Goal: Transaction & Acquisition: Download file/media

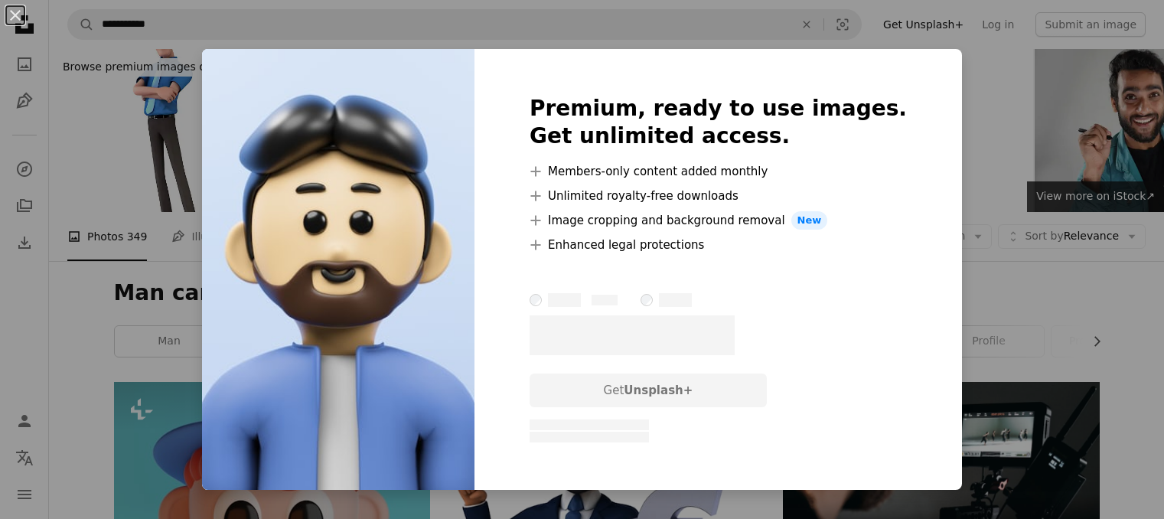
scroll to position [801, 0]
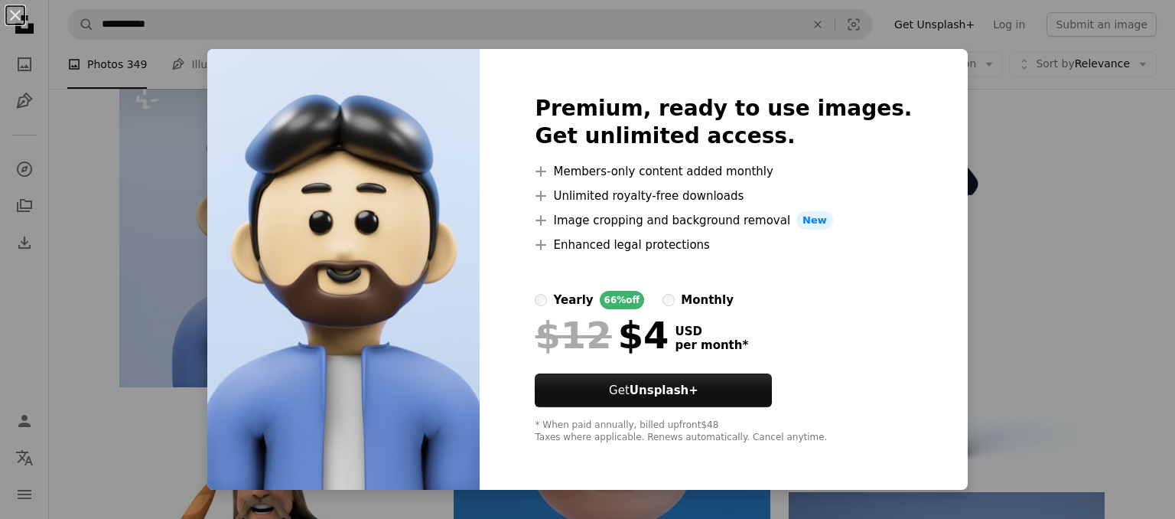
click at [988, 276] on div "An X shape Premium, ready to use images. Get unlimited access. A plus sign Memb…" at bounding box center [587, 259] width 1175 height 519
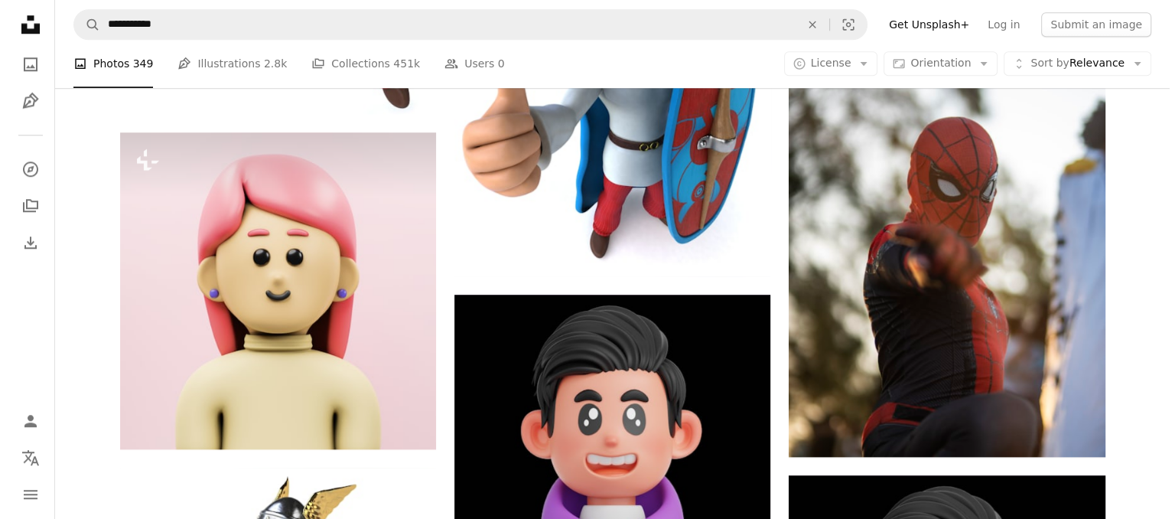
scroll to position [1613, 0]
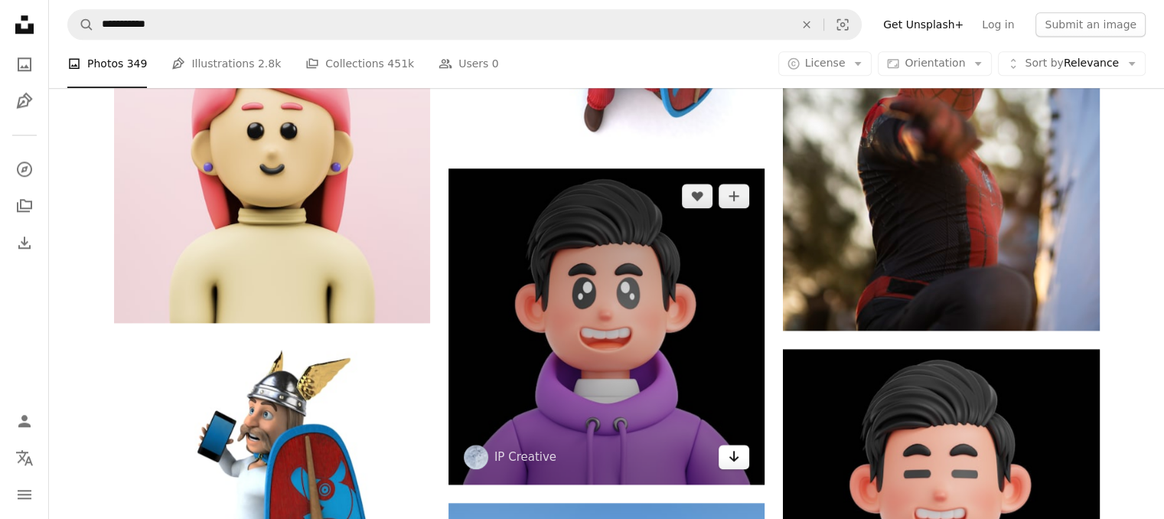
click at [735, 463] on icon "Arrow pointing down" at bounding box center [734, 456] width 12 height 18
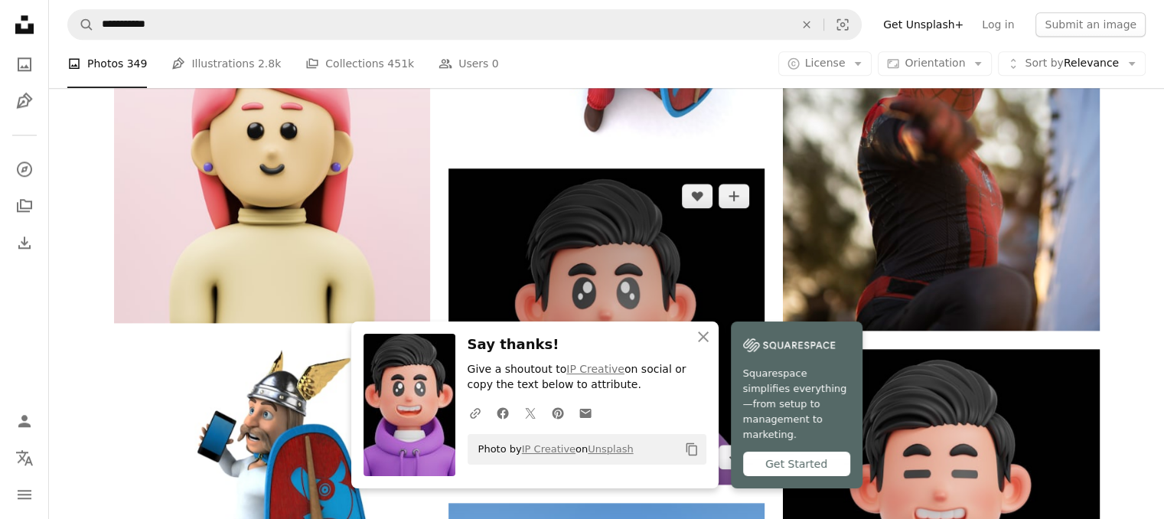
click at [699, 255] on img at bounding box center [606, 326] width 316 height 316
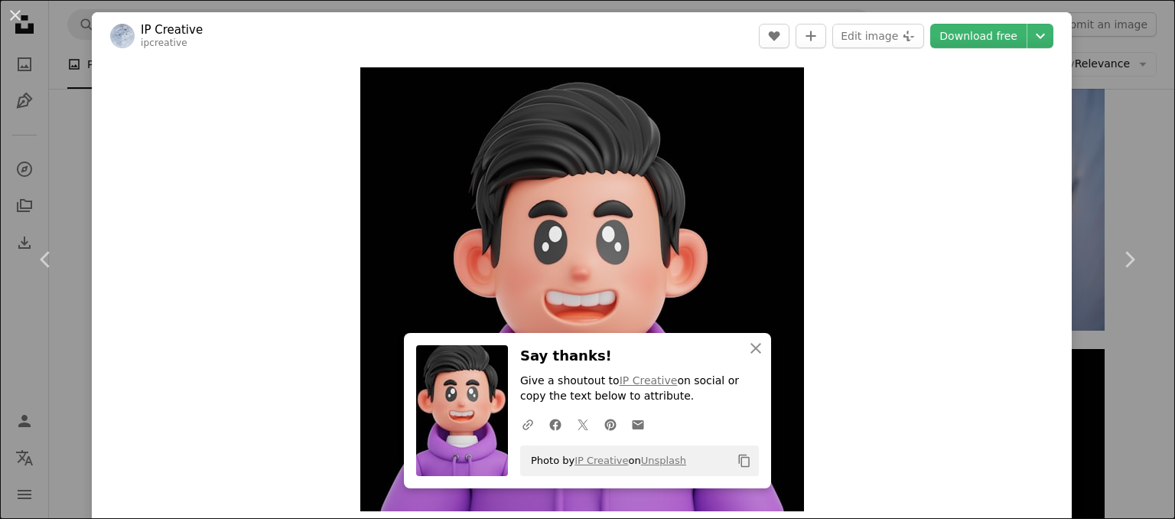
click at [699, 255] on img "Zoom in on this image" at bounding box center [582, 289] width 444 height 444
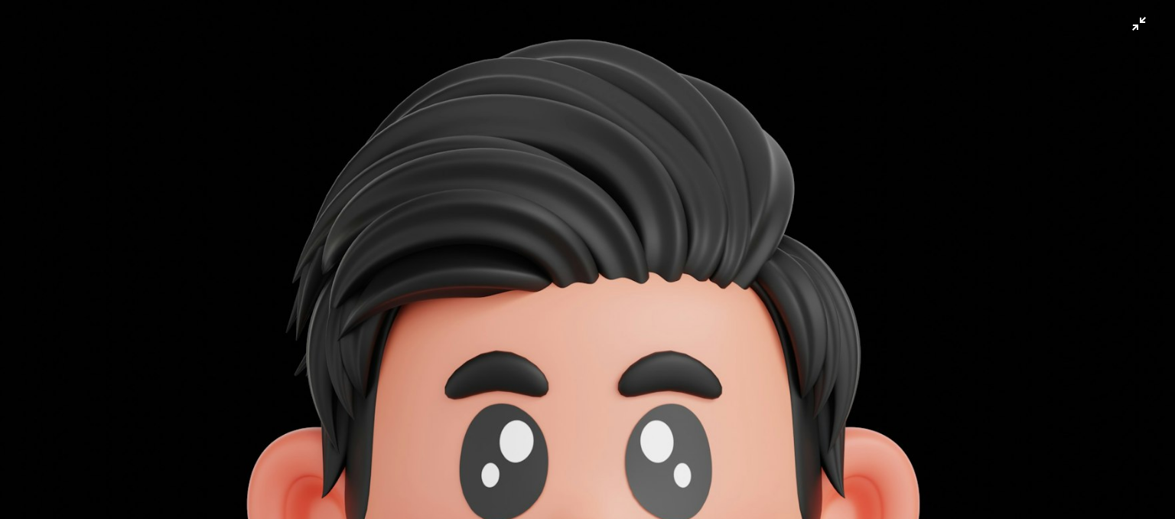
scroll to position [318, 0]
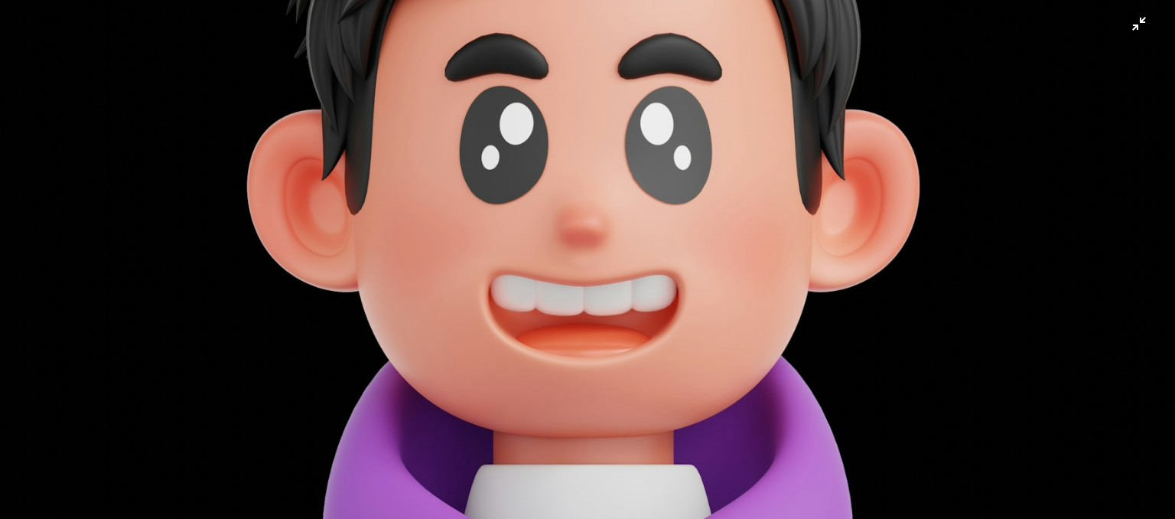
click at [759, 220] on img "Zoom out on this image" at bounding box center [587, 270] width 1177 height 1177
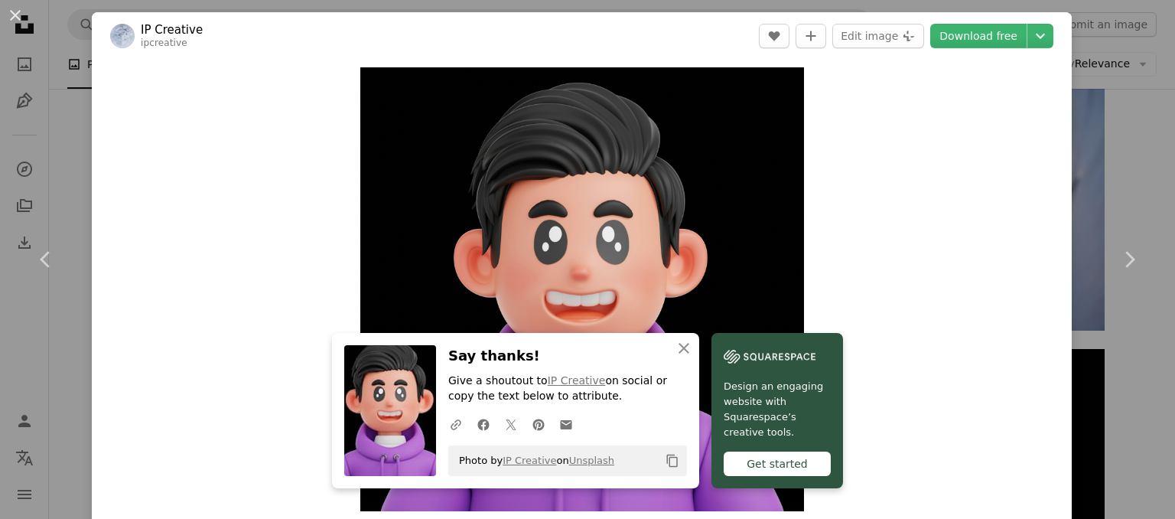
click at [759, 220] on img "Zoom in on this image" at bounding box center [582, 289] width 444 height 444
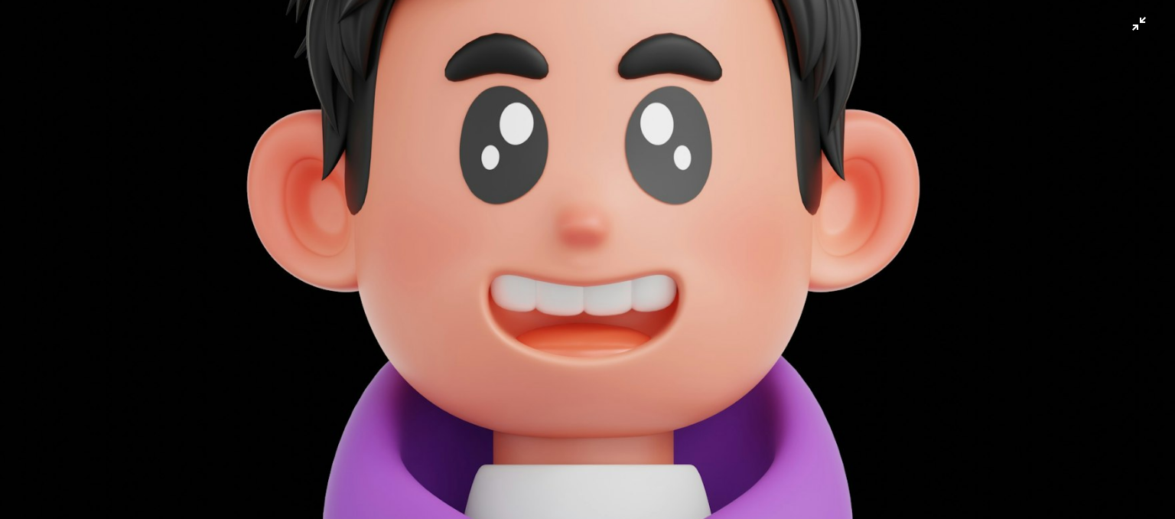
click at [759, 220] on img "Zoom out on this image" at bounding box center [587, 270] width 1177 height 1177
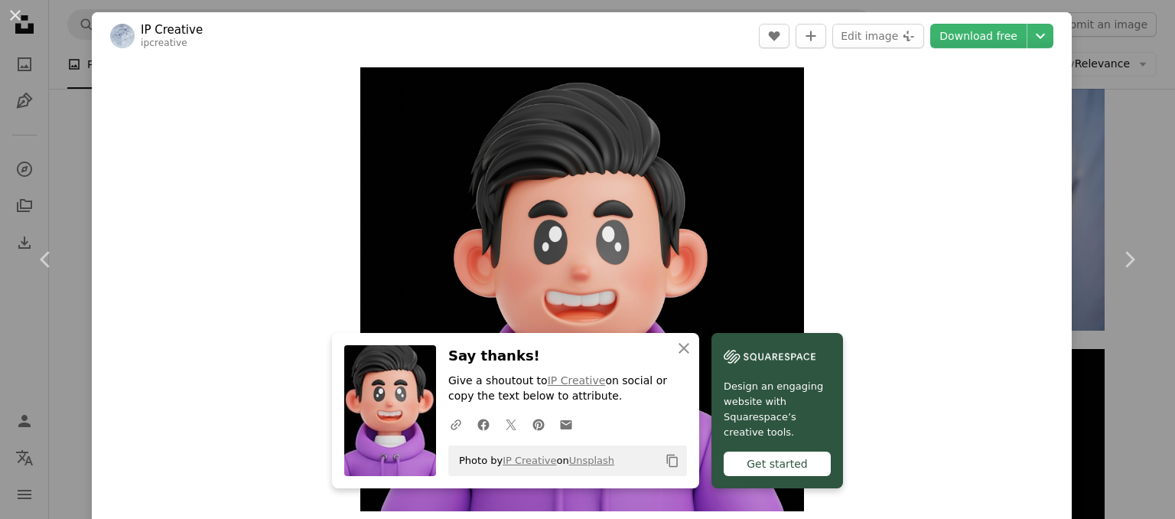
click at [863, 328] on div "Zoom in" at bounding box center [582, 289] width 980 height 459
click at [676, 353] on icon "An X shape" at bounding box center [684, 348] width 18 height 18
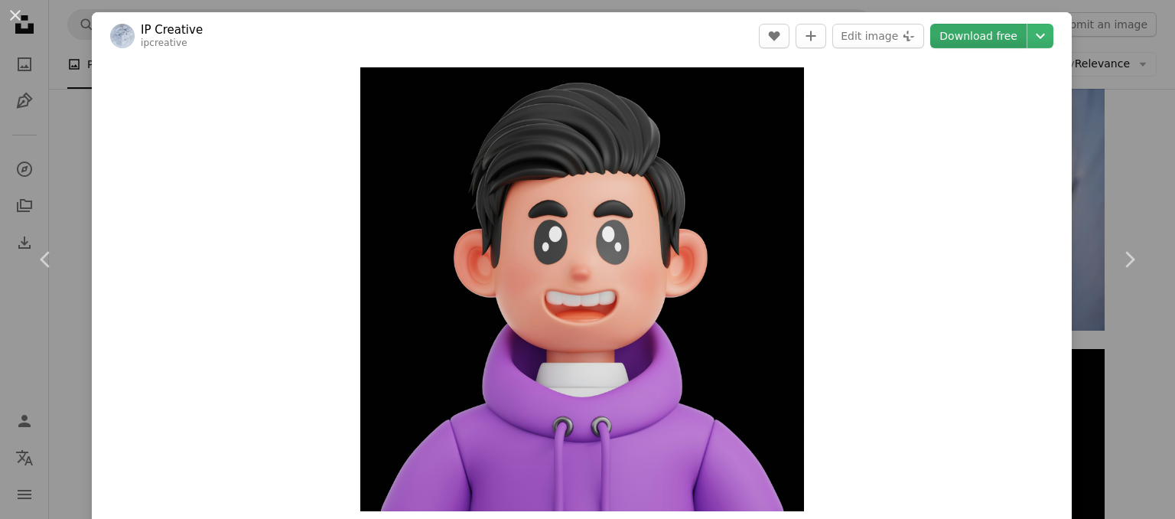
click at [974, 31] on link "Download free" at bounding box center [978, 36] width 96 height 24
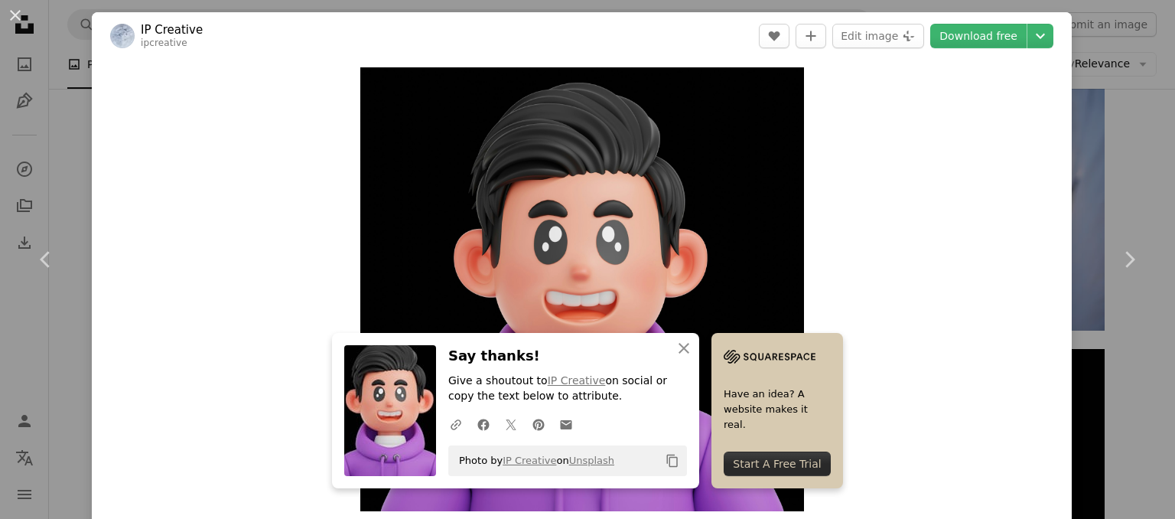
click at [1102, 64] on div "An X shape Chevron left Chevron right An X shape Close Say thanks! Give a shout…" at bounding box center [587, 259] width 1175 height 519
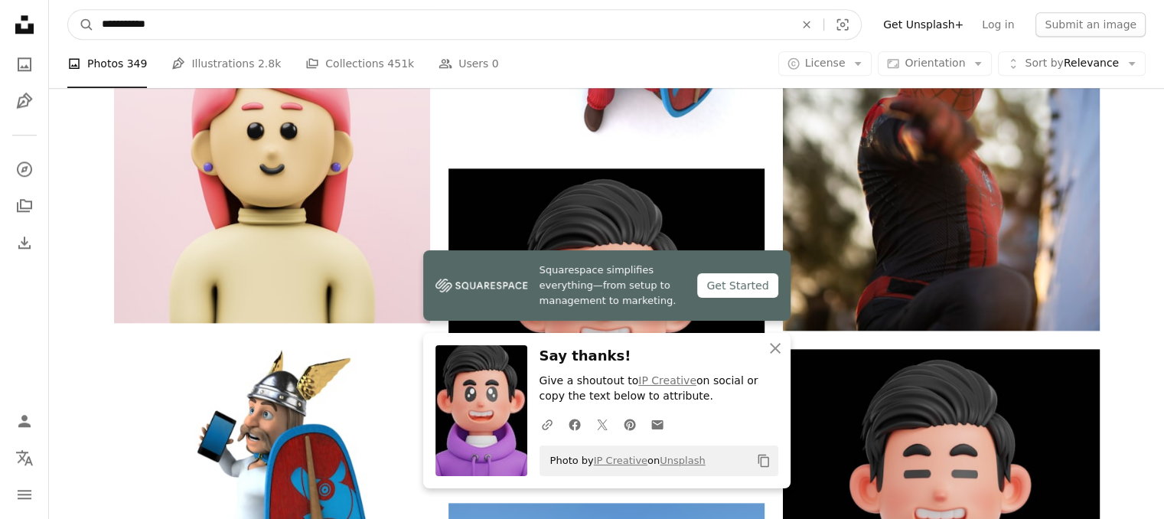
click at [122, 26] on input "**********" at bounding box center [442, 24] width 696 height 29
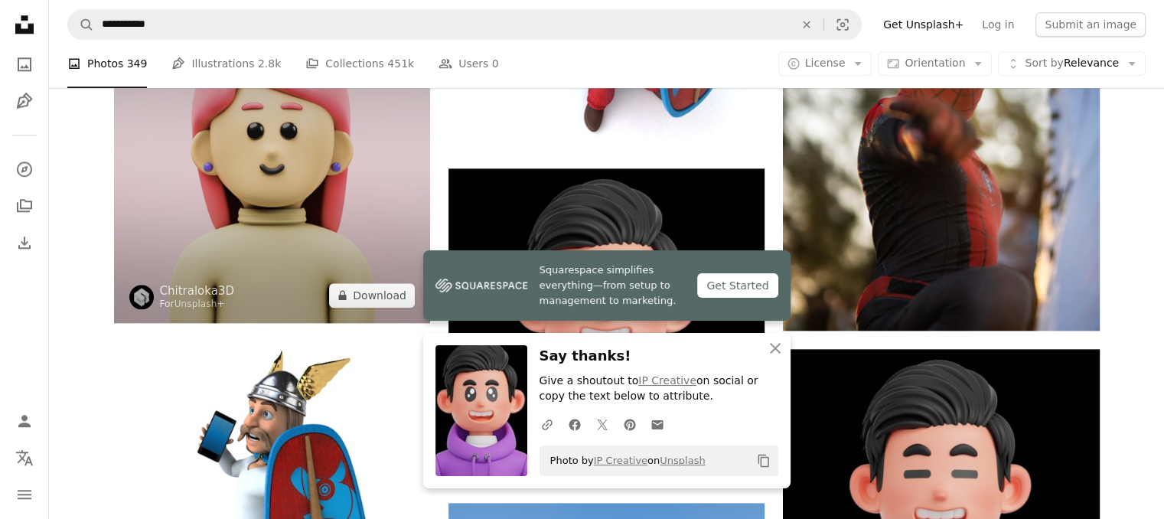
click at [216, 168] on img at bounding box center [272, 164] width 316 height 316
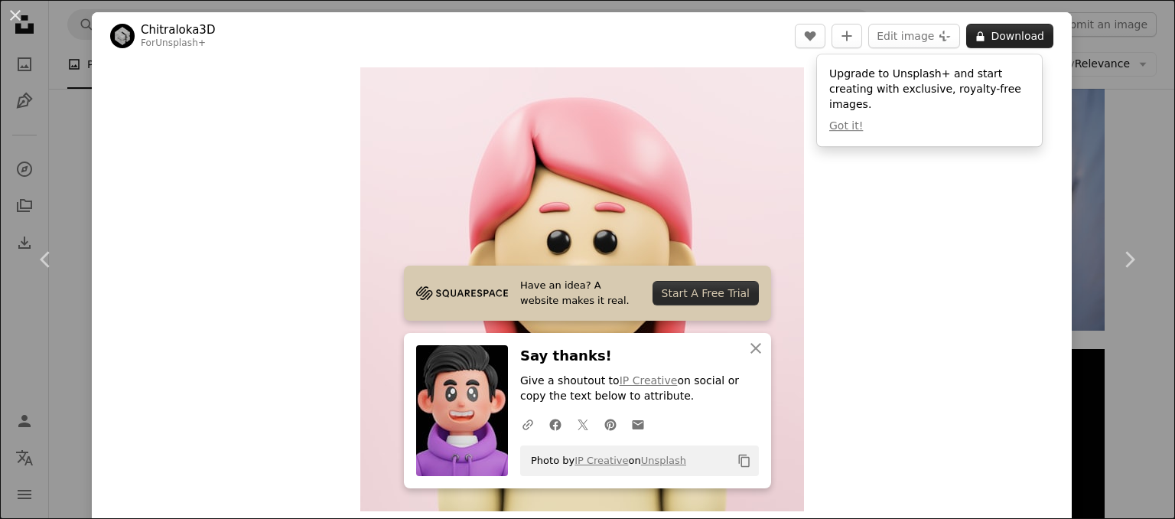
click at [995, 43] on button "A lock Download" at bounding box center [1009, 36] width 87 height 24
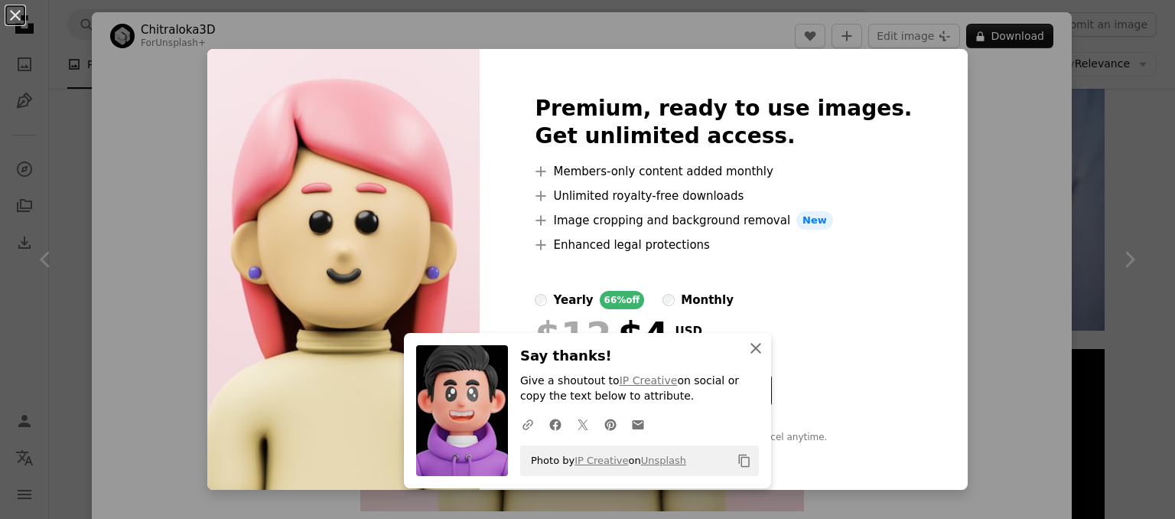
click at [751, 347] on icon "button" at bounding box center [756, 348] width 11 height 11
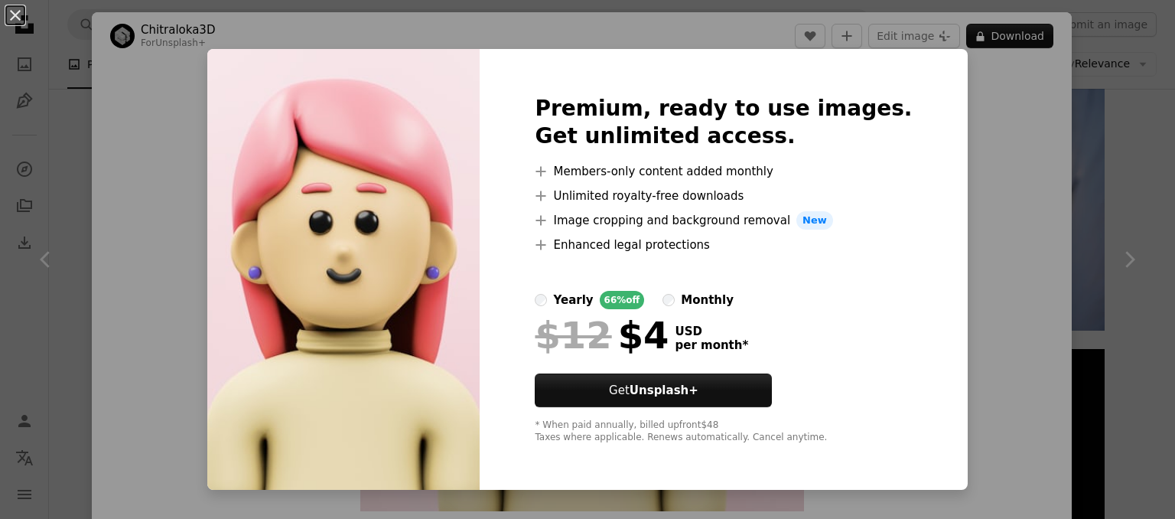
click at [963, 274] on div "An X shape Premium, ready to use images. Get unlimited access. A plus sign Memb…" at bounding box center [587, 259] width 1175 height 519
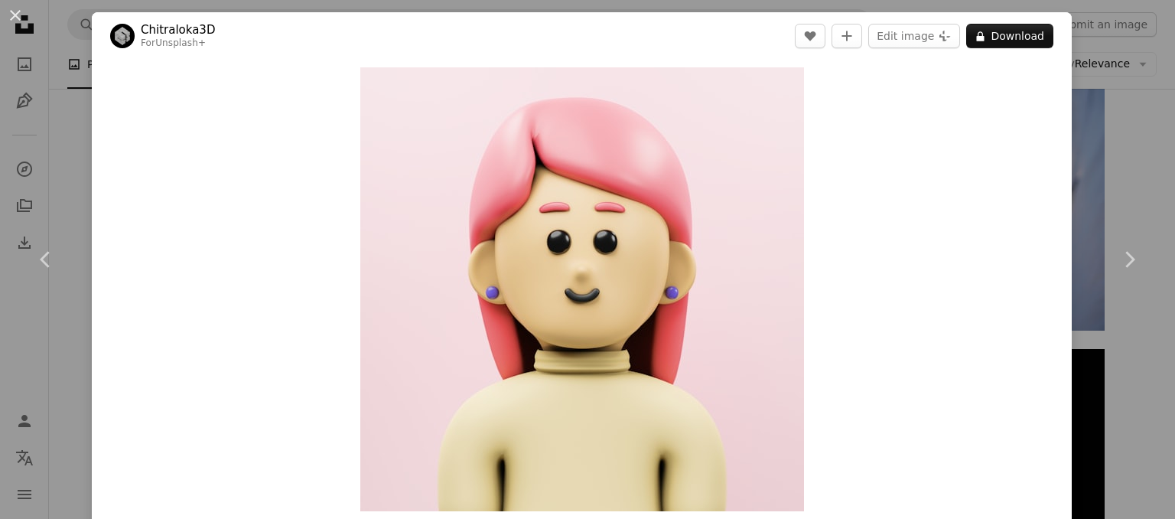
click at [1119, 126] on div "An X shape Chevron left Chevron right Chitraloka3D For Unsplash+ A heart A plus…" at bounding box center [587, 259] width 1175 height 519
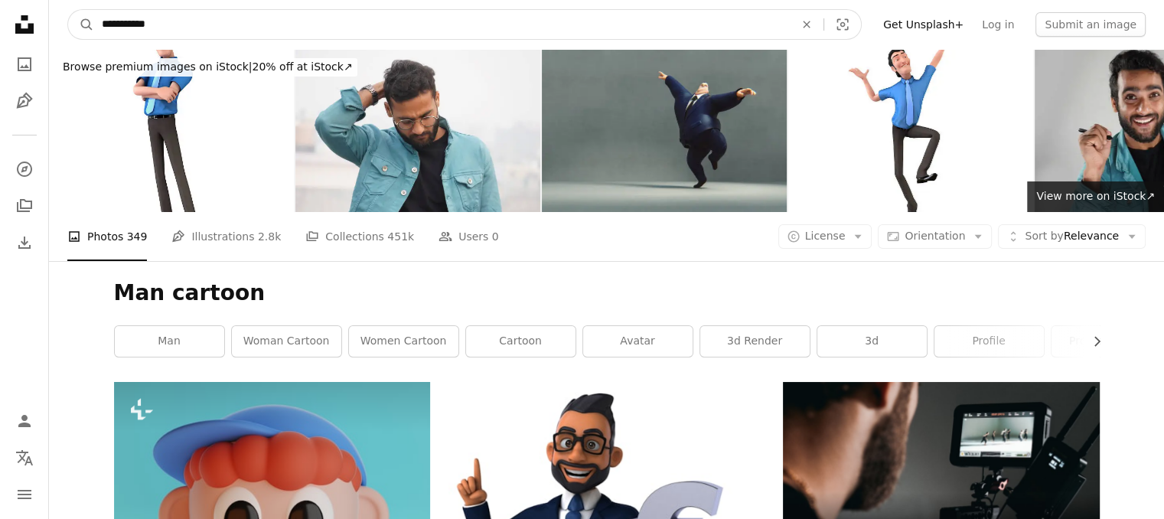
click at [119, 25] on input "**********" at bounding box center [442, 24] width 696 height 29
type input "**********"
click at [68, 10] on button "A magnifying glass" at bounding box center [81, 24] width 26 height 29
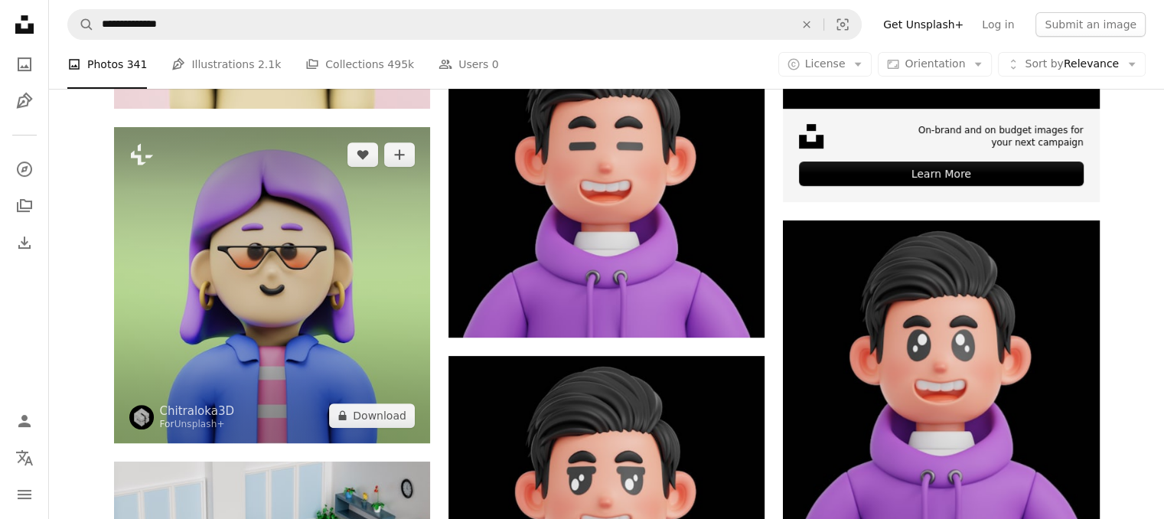
scroll to position [589, 0]
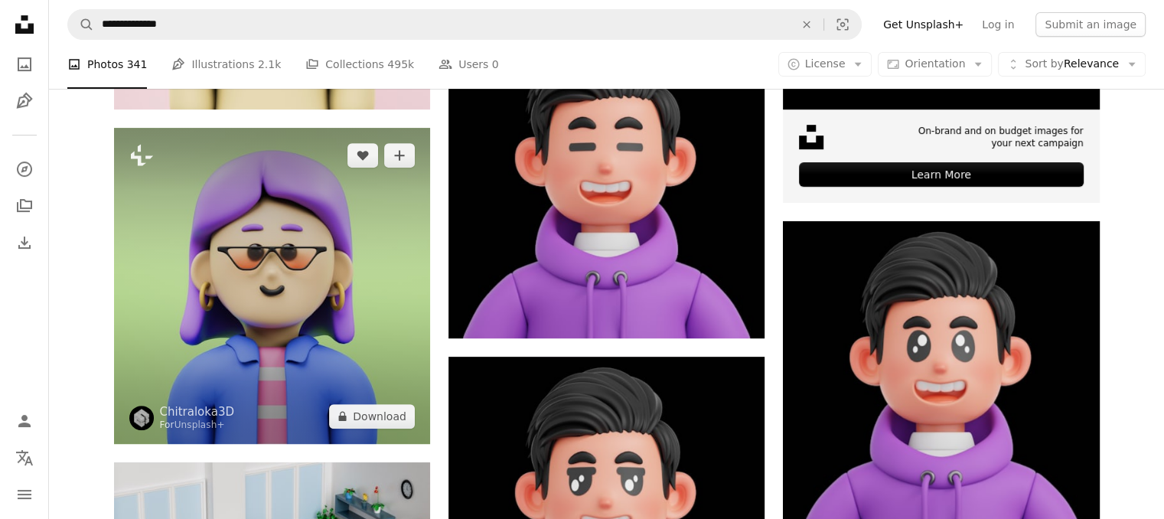
click at [316, 223] on img at bounding box center [272, 286] width 316 height 316
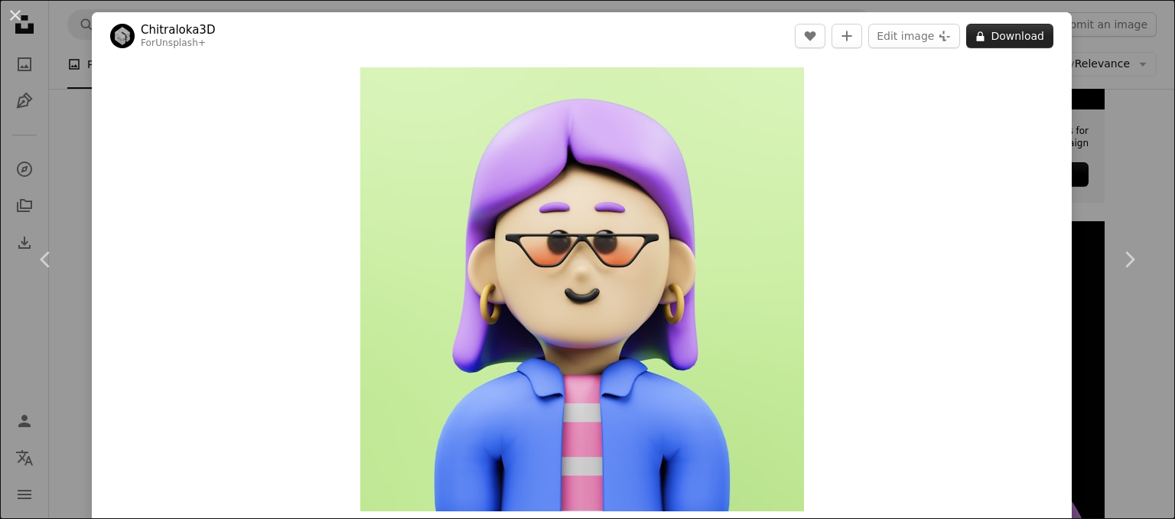
click at [992, 41] on button "A lock Download" at bounding box center [1009, 36] width 87 height 24
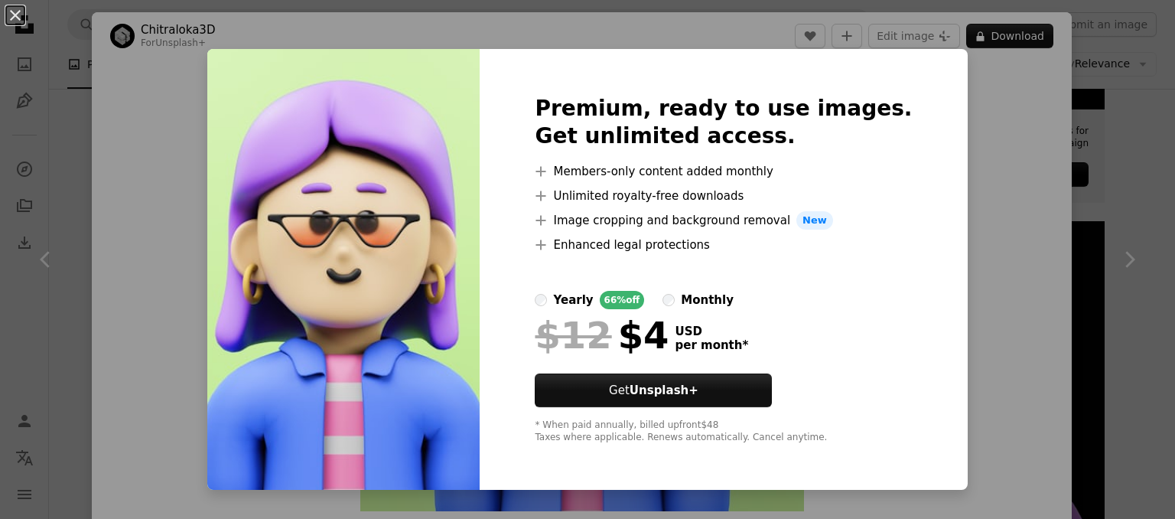
click at [953, 128] on div "An X shape Premium, ready to use images. Get unlimited access. A plus sign Memb…" at bounding box center [587, 259] width 1175 height 519
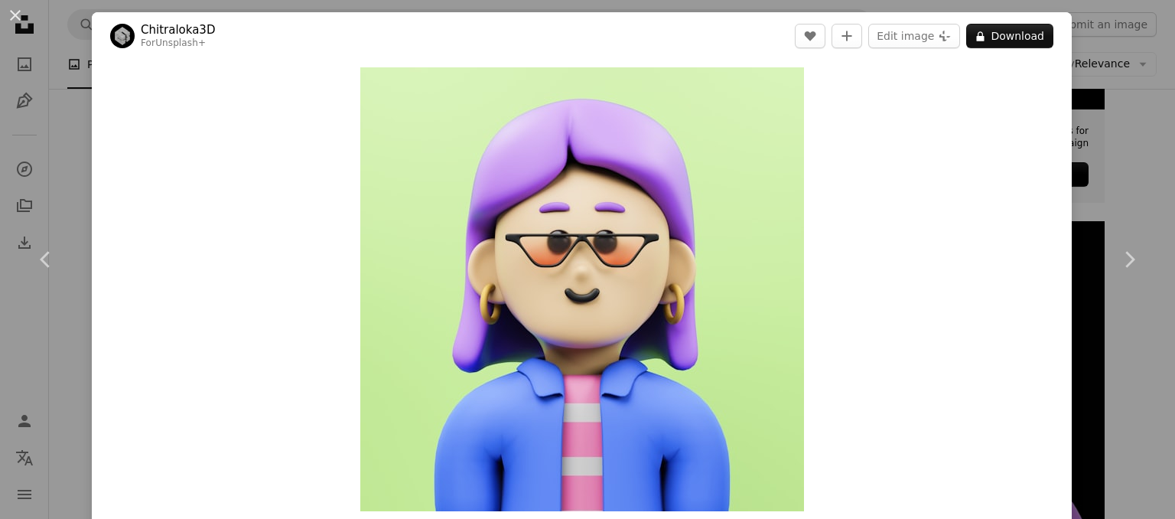
click at [1133, 125] on div "An X shape Chevron left Chevron right Chitraloka3D For Unsplash+ A heart A plus…" at bounding box center [587, 259] width 1175 height 519
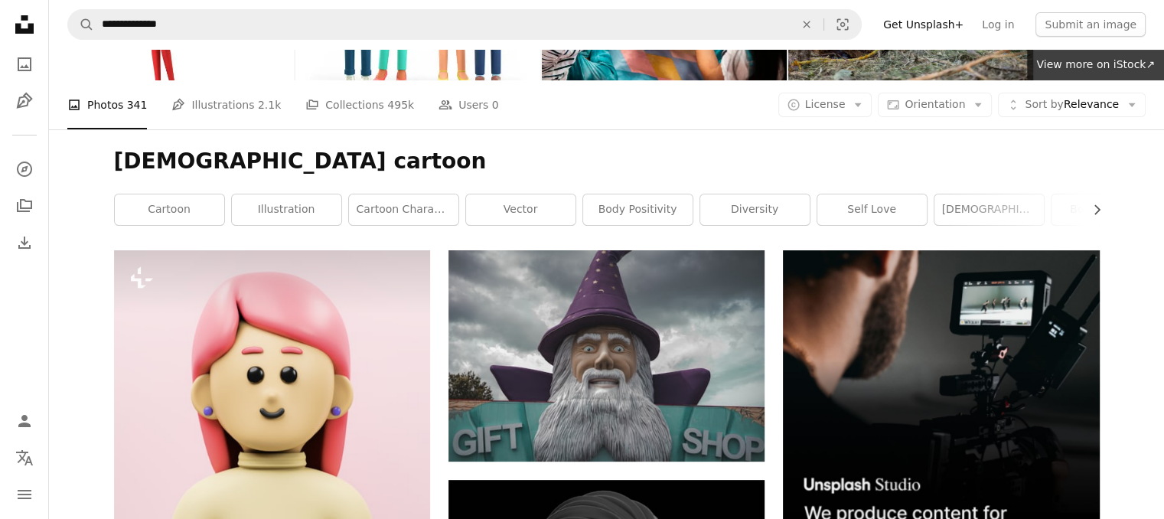
scroll to position [130, 0]
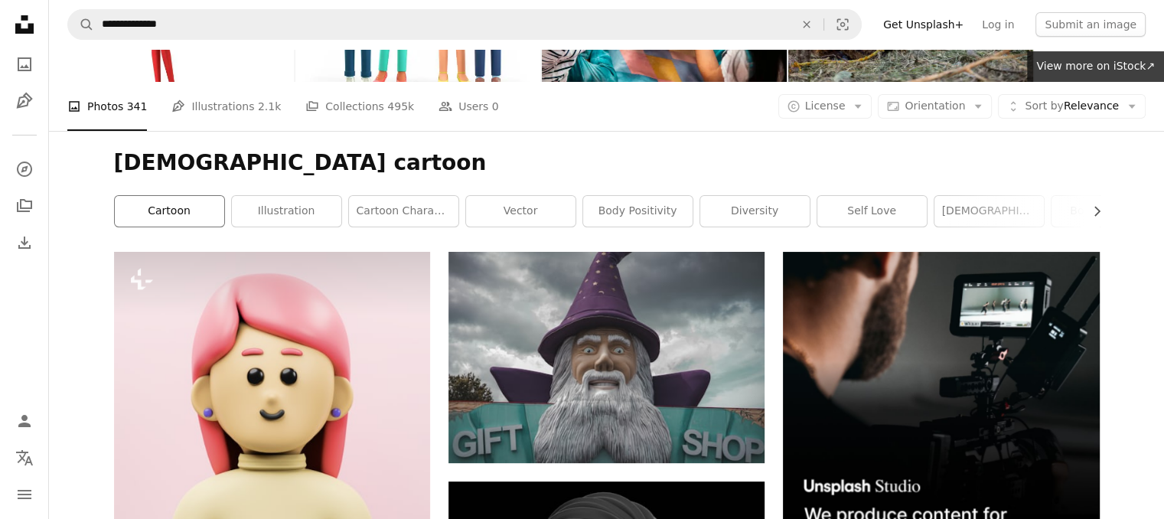
click at [203, 216] on link "cartoon" at bounding box center [169, 211] width 109 height 31
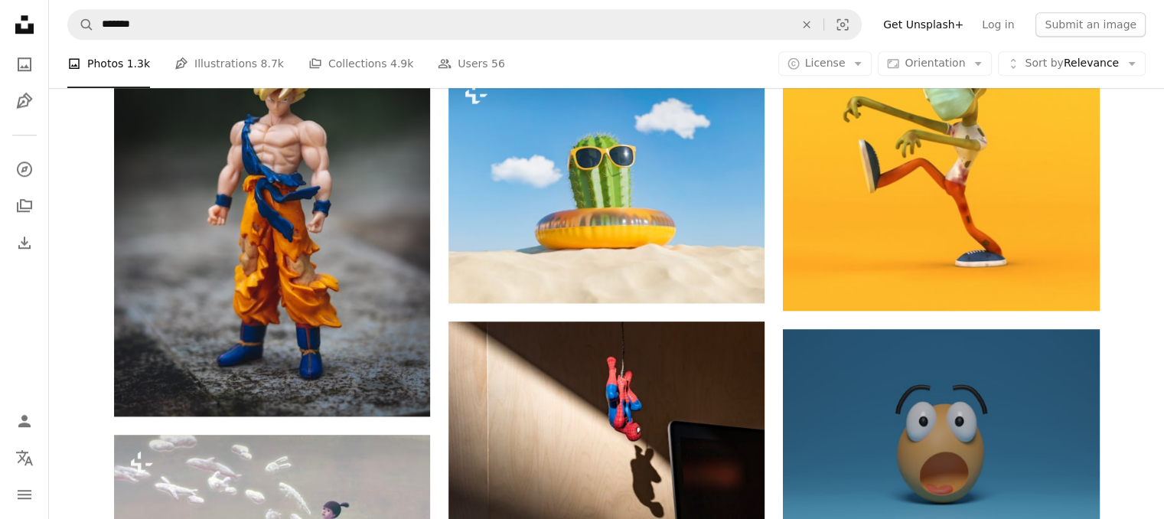
scroll to position [1382, 0]
